Goal: Information Seeking & Learning: Understand process/instructions

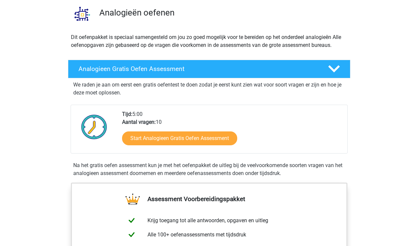
scroll to position [51, 0]
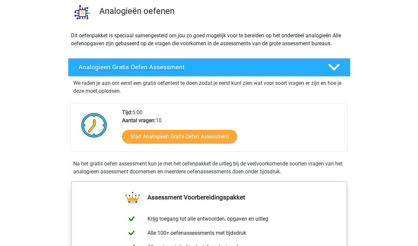
click at [334, 68] on polygon at bounding box center [334, 67] width 12 height 7
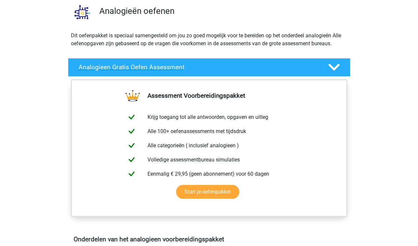
click at [334, 67] on icon at bounding box center [334, 67] width 12 height 12
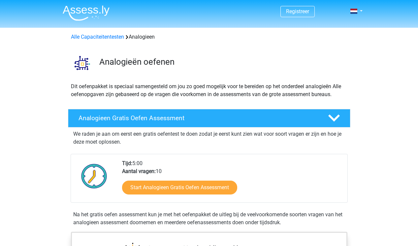
scroll to position [0, 0]
click at [138, 117] on h4 "Analogieen Gratis Oefen Assessment" at bounding box center [197, 118] width 239 height 8
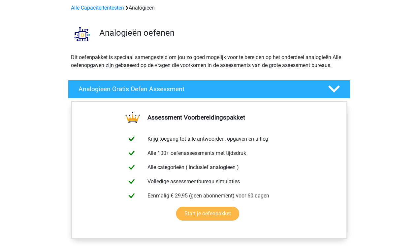
scroll to position [30, 0]
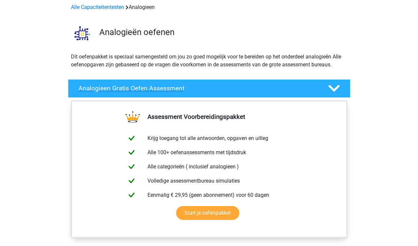
click at [337, 84] on icon at bounding box center [334, 88] width 12 height 12
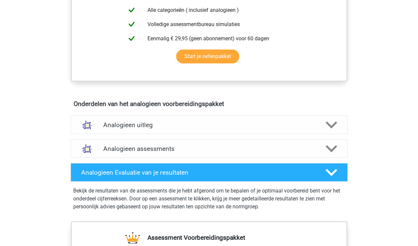
scroll to position [289, 0]
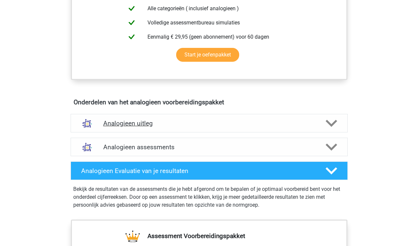
click at [331, 125] on polygon at bounding box center [331, 122] width 12 height 7
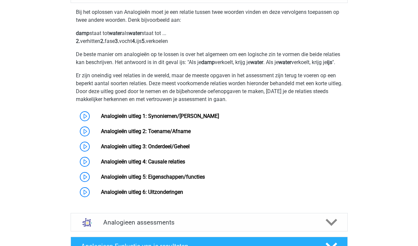
scroll to position [418, 0]
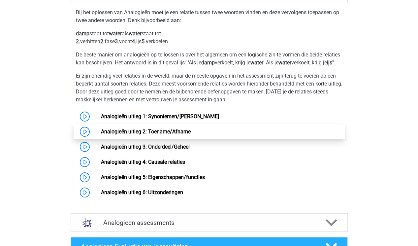
click at [101, 135] on link "Analogieën uitleg 2: Toename/Afname" at bounding box center [146, 131] width 90 height 6
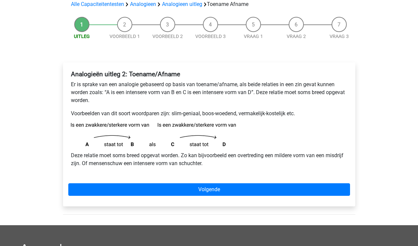
scroll to position [54, 0]
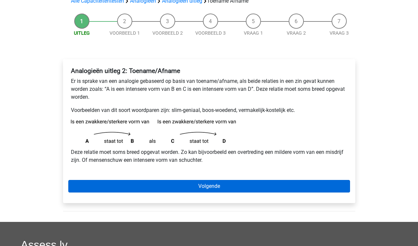
click at [243, 187] on link "Volgende" at bounding box center [209, 186] width 282 height 13
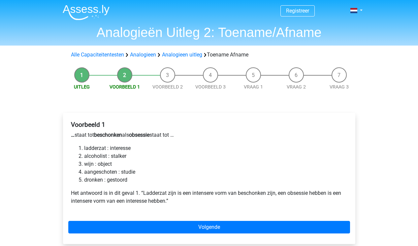
scroll to position [6, 0]
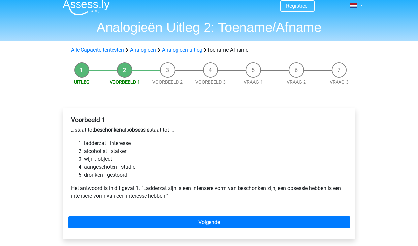
click at [167, 71] on li "Voorbeeld 2" at bounding box center [167, 73] width 43 height 23
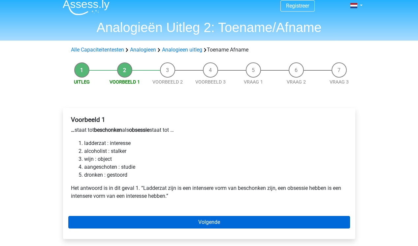
click at [209, 222] on link "Volgende" at bounding box center [209, 222] width 282 height 13
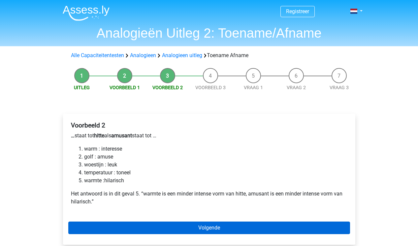
click at [209, 228] on link "Volgende" at bounding box center [209, 227] width 282 height 13
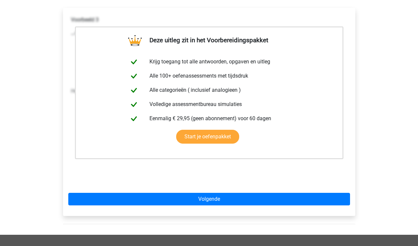
scroll to position [106, 0]
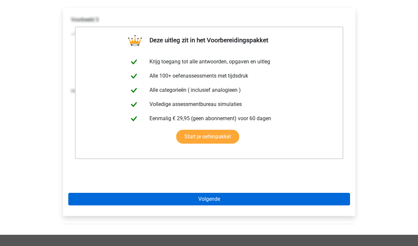
click at [201, 200] on link "Volgende" at bounding box center [209, 199] width 282 height 13
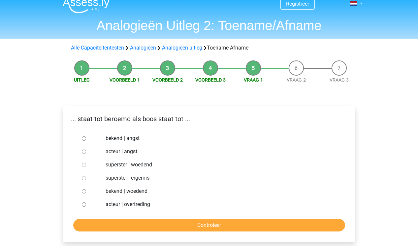
scroll to position [11, 0]
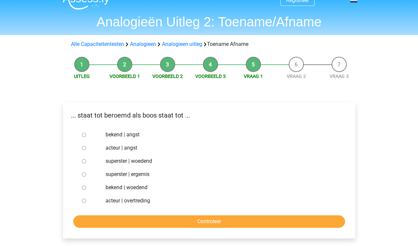
click at [82, 187] on input "bekend | woedend" at bounding box center [84, 187] width 4 height 4
radio input "true"
click at [194, 222] on input "Controleer" at bounding box center [209, 221] width 272 height 13
